Goal: Information Seeking & Learning: Understand process/instructions

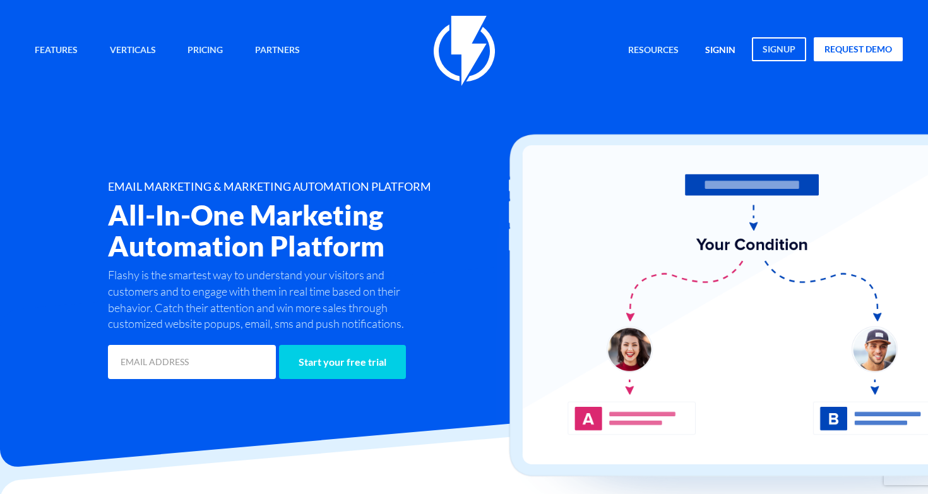
click at [730, 49] on link "signin" at bounding box center [720, 50] width 49 height 27
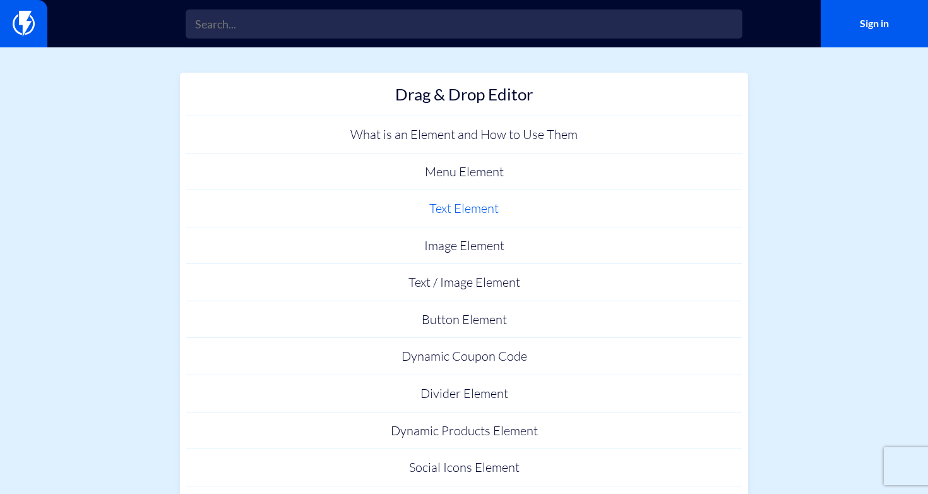
scroll to position [268, 0]
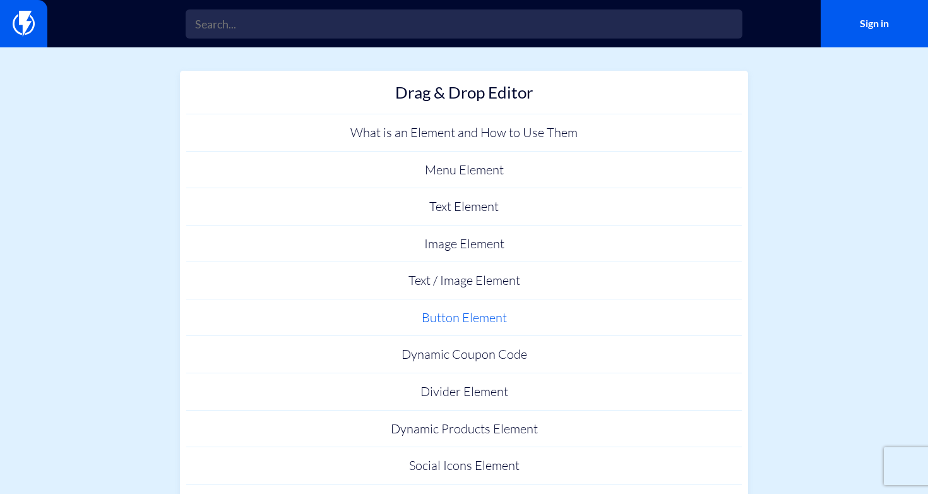
click at [492, 316] on link "Button Element" at bounding box center [463, 317] width 555 height 37
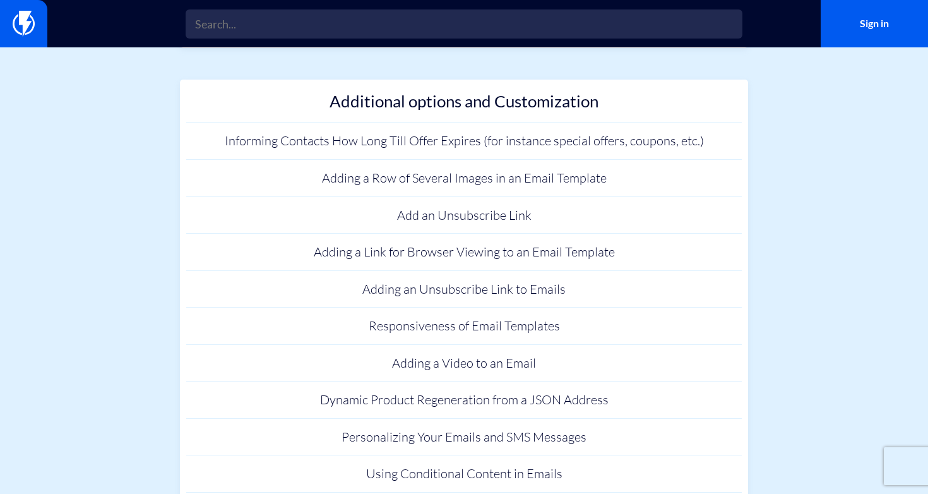
scroll to position [339, 0]
